Goal: Find specific page/section: Find specific page/section

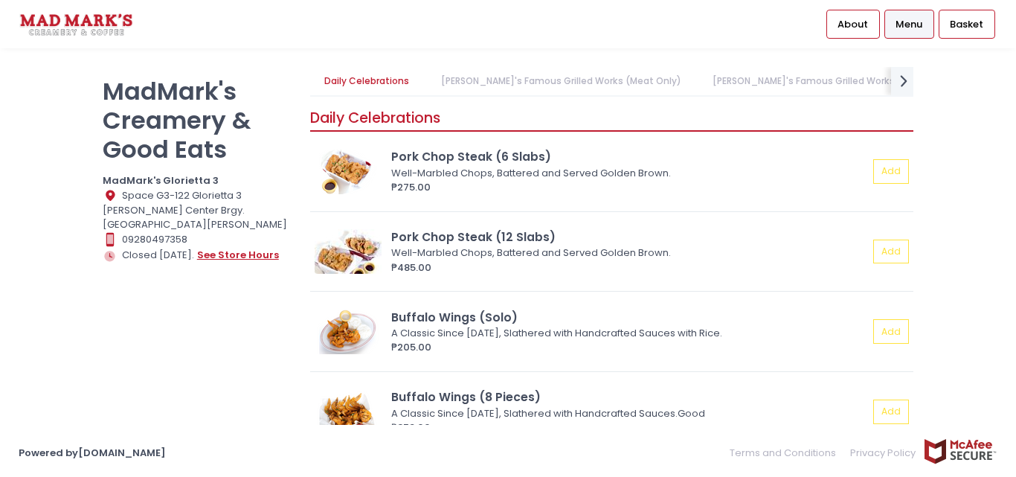
click at [231, 247] on button "see store hours" at bounding box center [237, 255] width 83 height 16
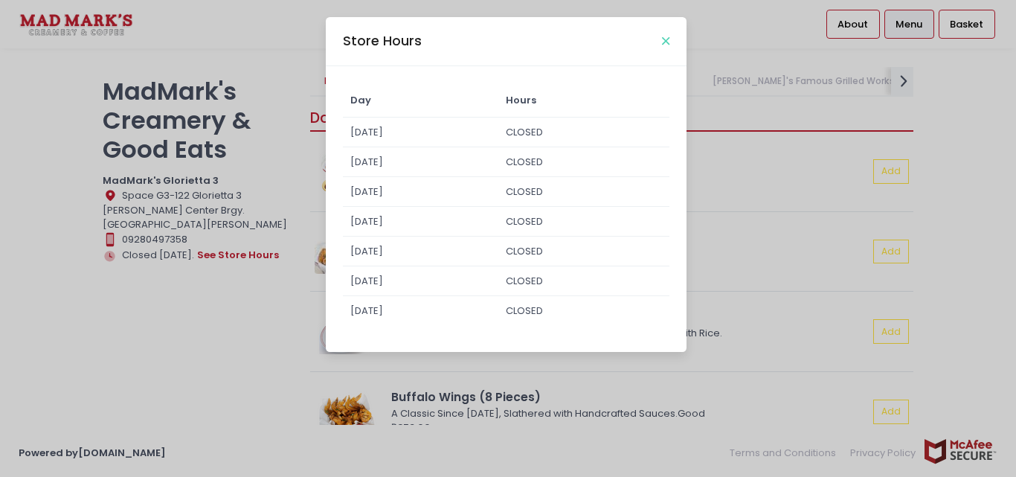
click at [669, 40] on icon "Close" at bounding box center [665, 41] width 7 height 11
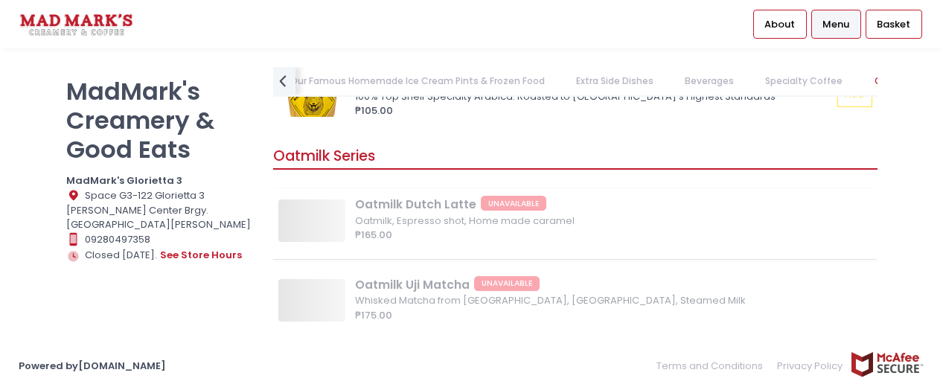
scroll to position [3556, 0]
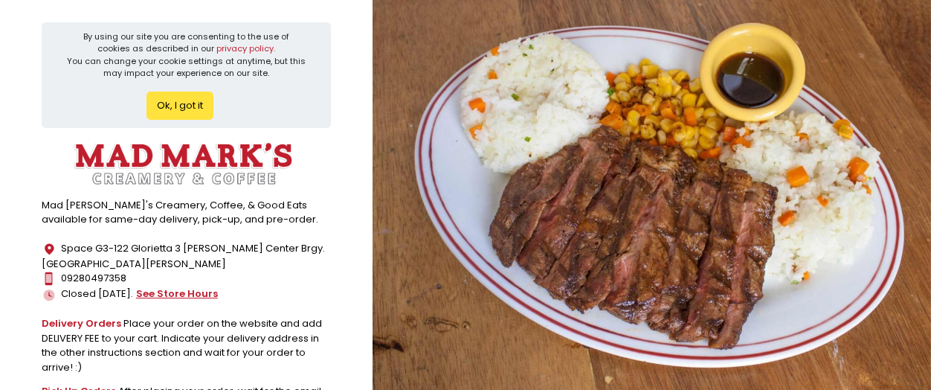
click at [174, 299] on button "see store hours" at bounding box center [176, 294] width 83 height 16
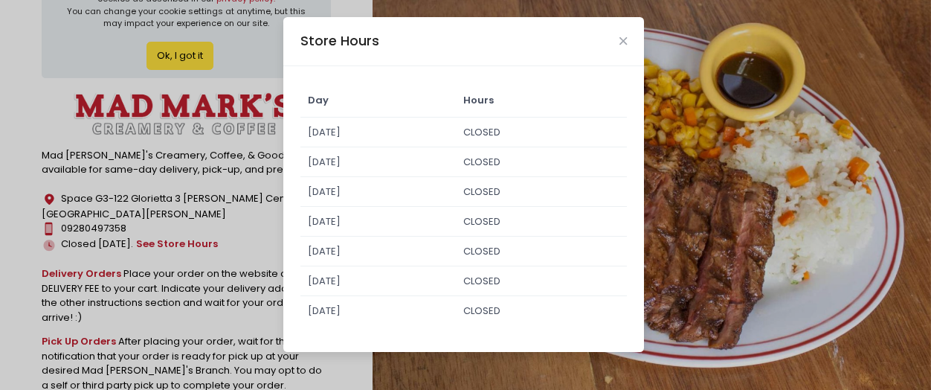
scroll to position [74, 0]
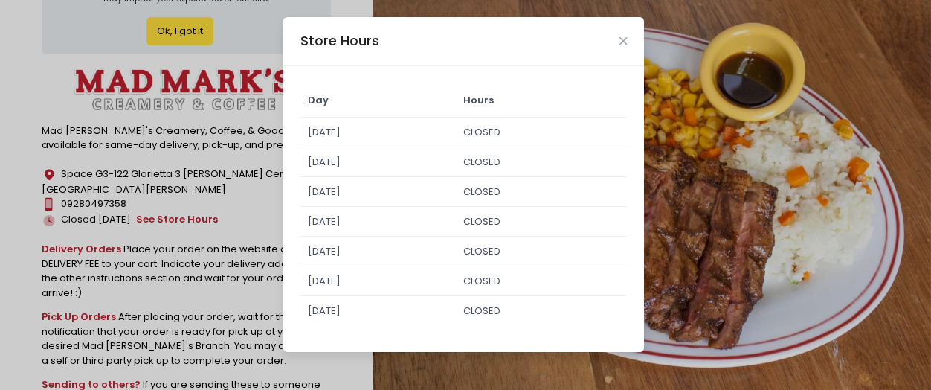
click at [16, 177] on div "Store Hours Day Hours Sunday CLOSED Monday CLOSED Tuesday CLOSED Wednesday CLOS…" at bounding box center [465, 195] width 931 height 390
